Goal: Information Seeking & Learning: Learn about a topic

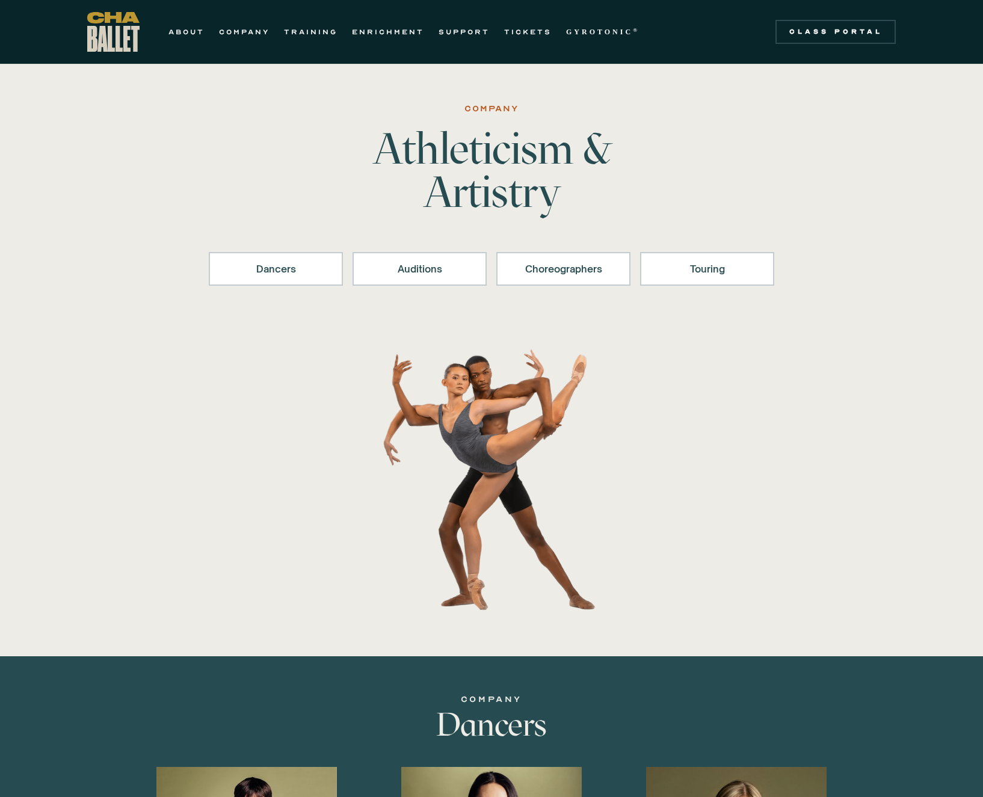
scroll to position [301, 0]
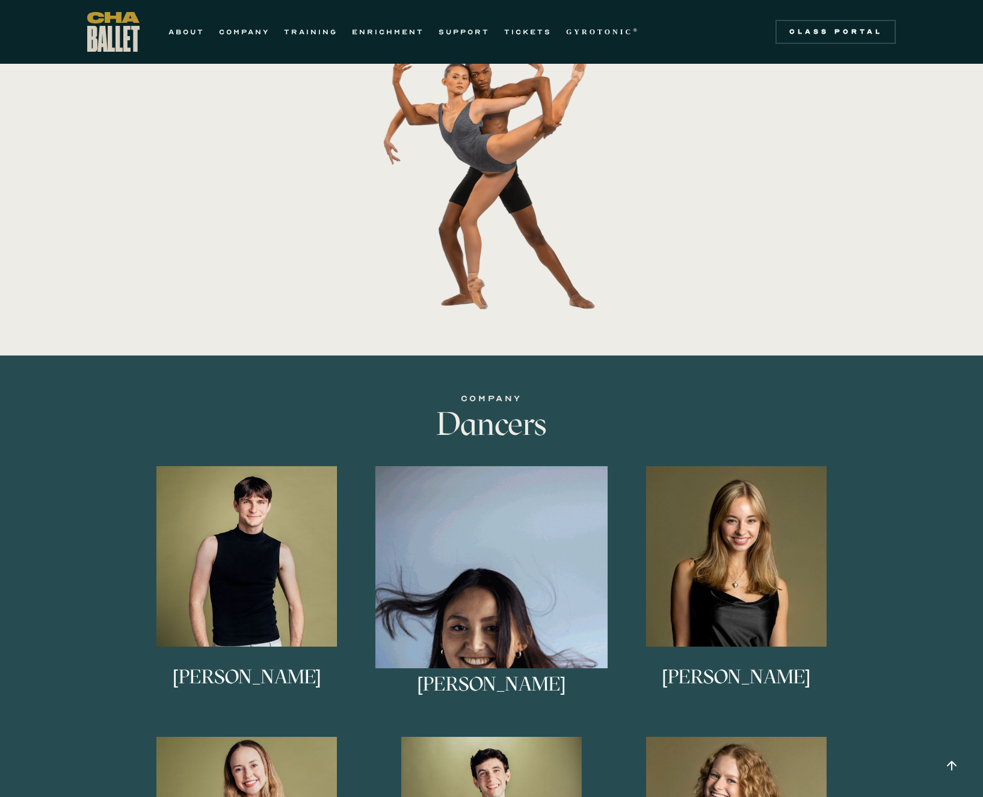
click at [480, 537] on img at bounding box center [492, 582] width 233 height 233
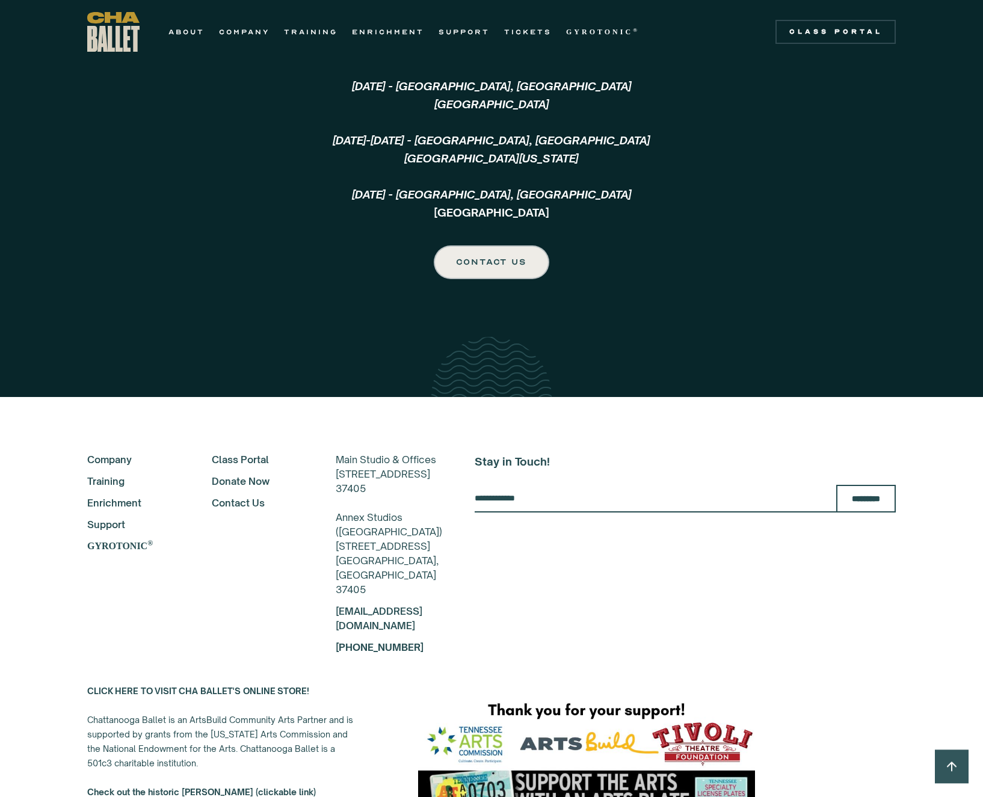
scroll to position [2769, 0]
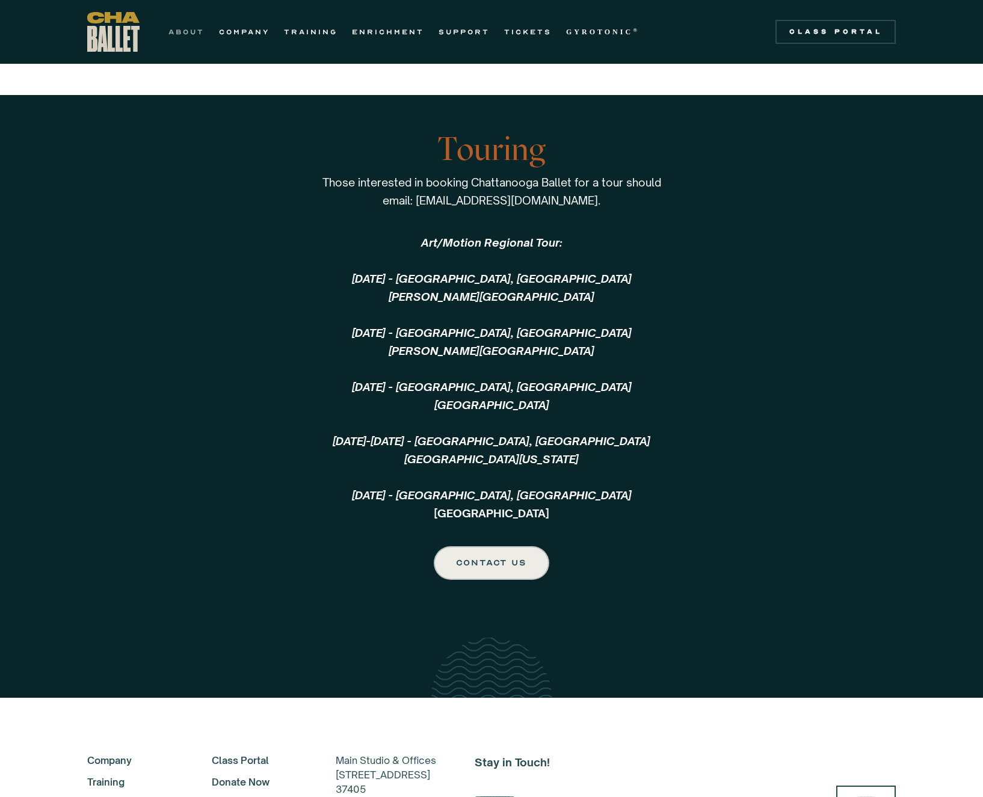
click at [178, 31] on link "ABOUT" at bounding box center [187, 32] width 36 height 14
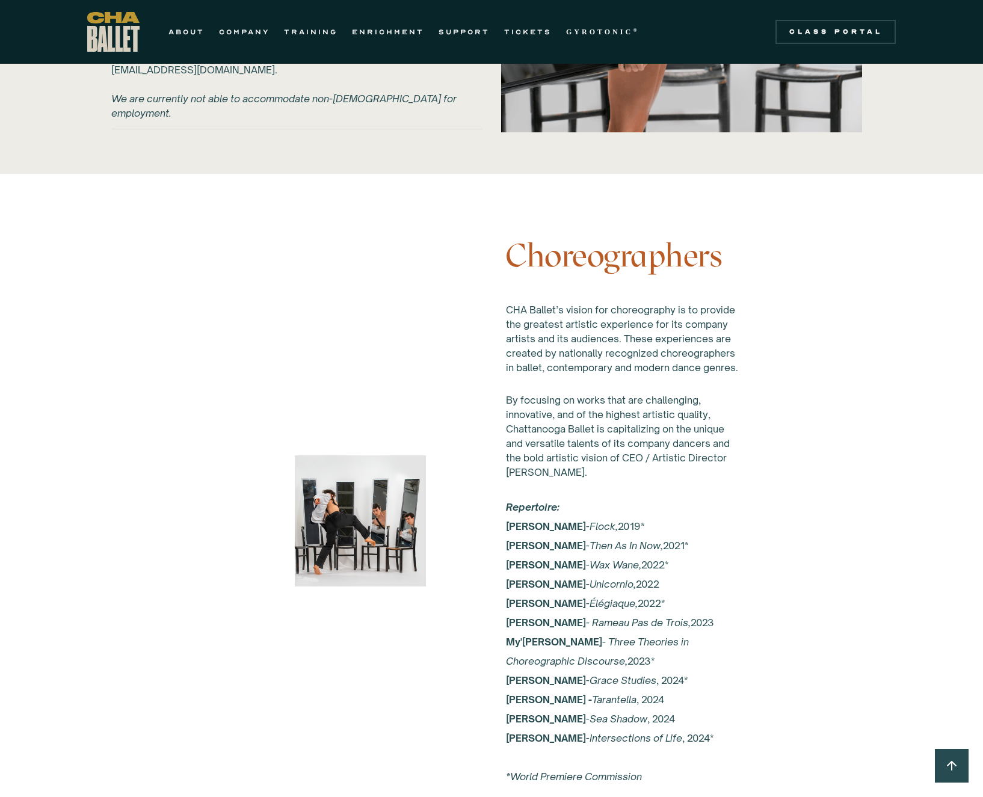
scroll to position [2302, 0]
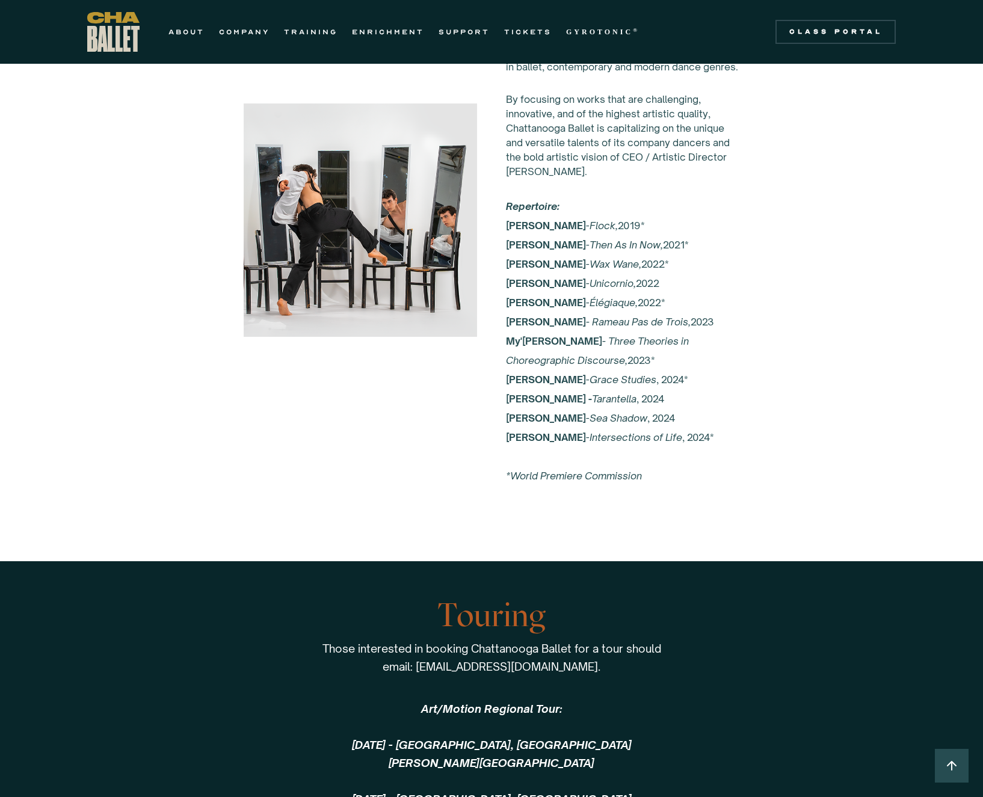
click at [129, 460] on div "Choreographers CHA Ballet’s vision for choreography is to provide the greatest …" at bounding box center [491, 220] width 867 height 682
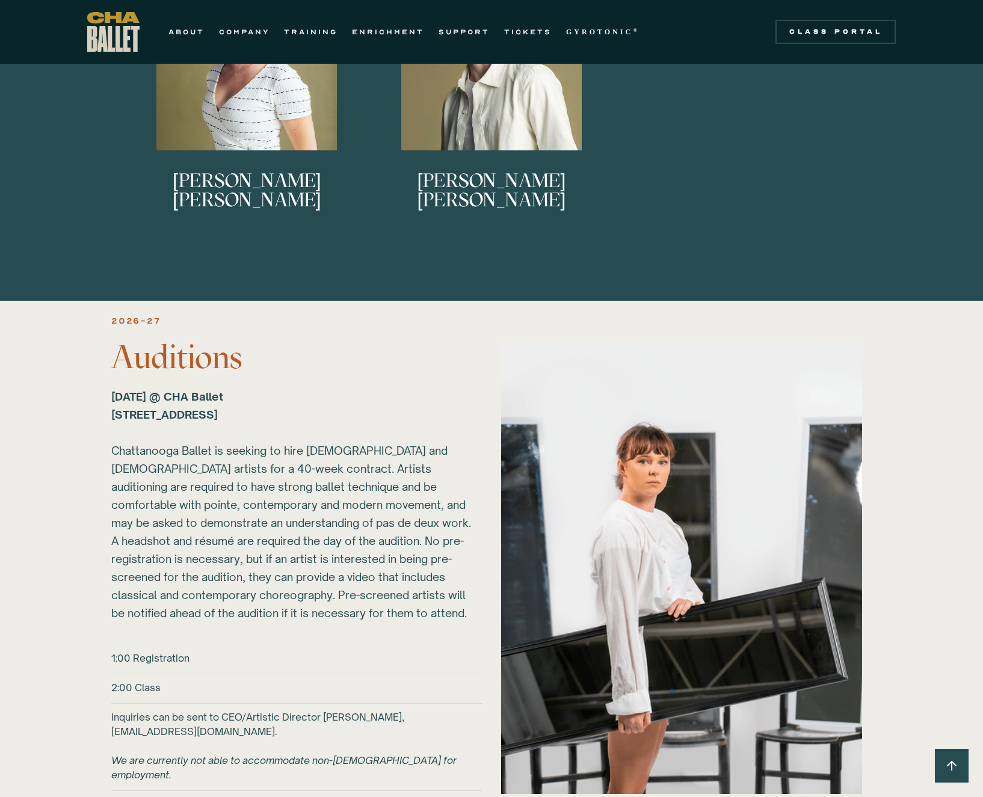
scroll to position [1459, 0]
